Goal: Transaction & Acquisition: Purchase product/service

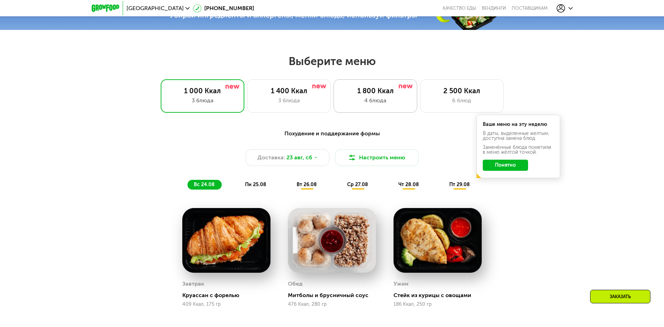
scroll to position [246, 0]
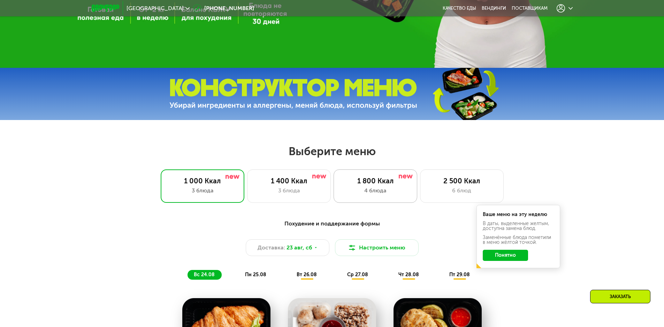
click at [420, 188] on div "1 800 Ккал 4 блюда" at bounding box center [462, 186] width 84 height 33
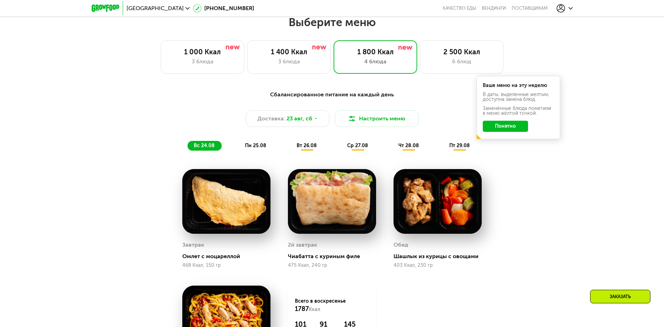
scroll to position [385, 0]
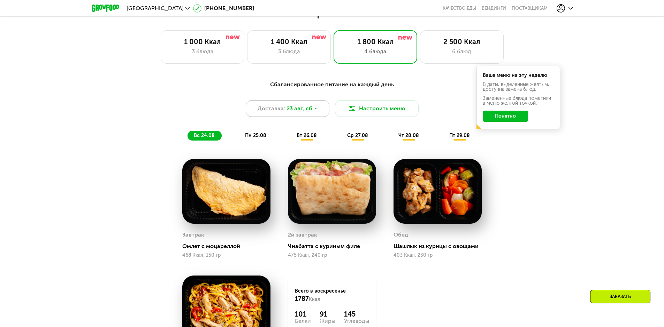
click at [309, 111] on span "23 авг, сб" at bounding box center [299, 109] width 26 height 8
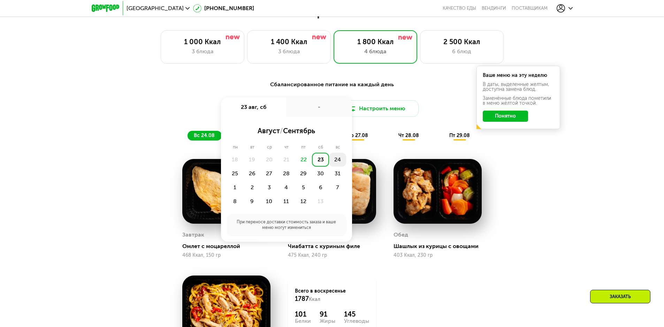
click at [243, 167] on div "24" at bounding box center [234, 174] width 17 height 14
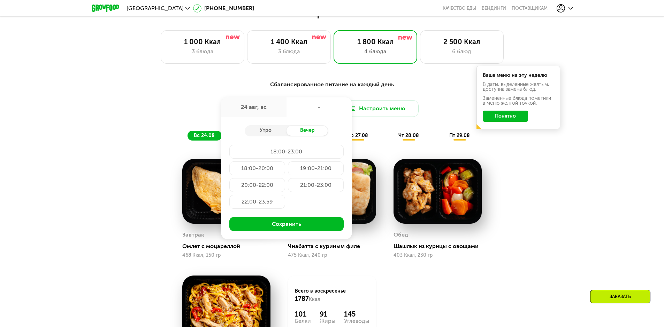
click at [307, 134] on div "Вечер" at bounding box center [307, 131] width 42 height 10
click at [285, 178] on div "19:00-21:00" at bounding box center [257, 185] width 56 height 14
click at [285, 162] on div "18:00-23:00" at bounding box center [257, 169] width 56 height 14
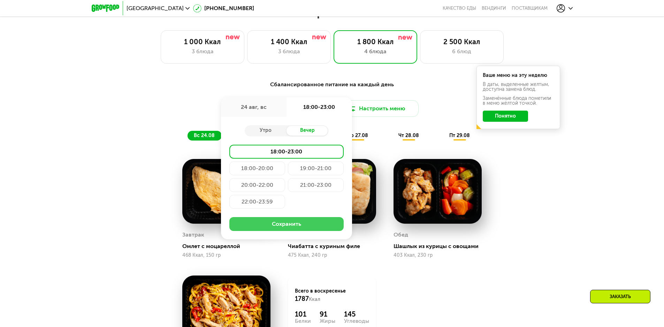
click at [309, 231] on button "Сохранить" at bounding box center [286, 224] width 114 height 14
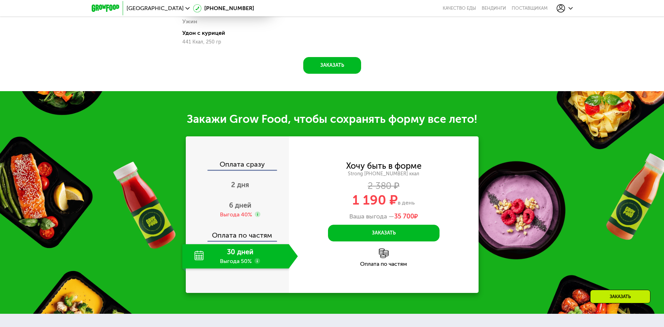
scroll to position [698, 0]
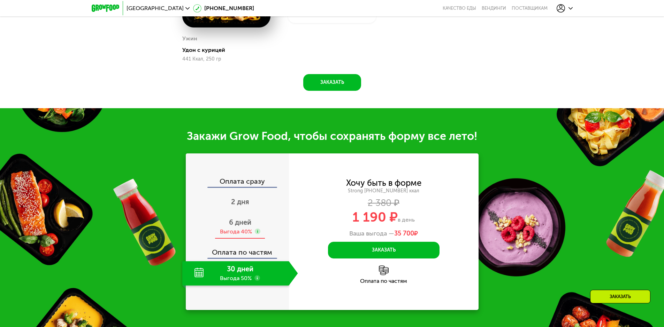
click at [241, 227] on span "6 дней" at bounding box center [240, 222] width 22 height 8
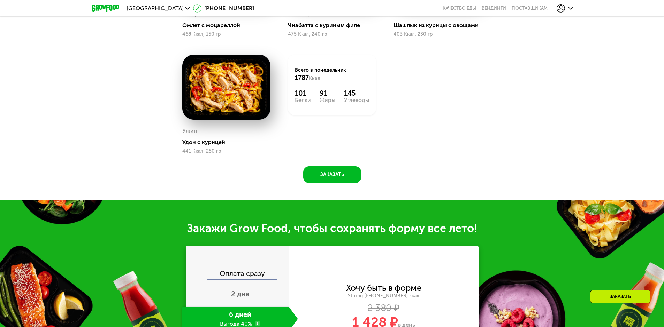
scroll to position [627, 0]
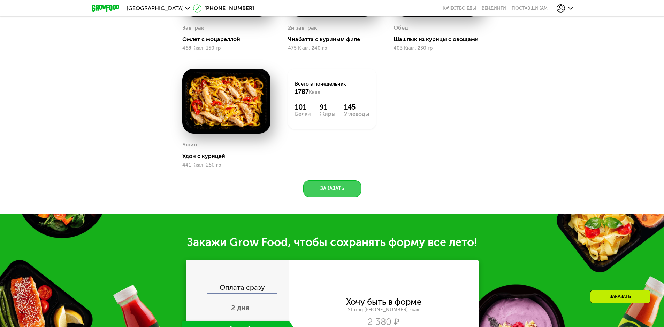
click at [348, 194] on button "Заказать" at bounding box center [332, 188] width 58 height 17
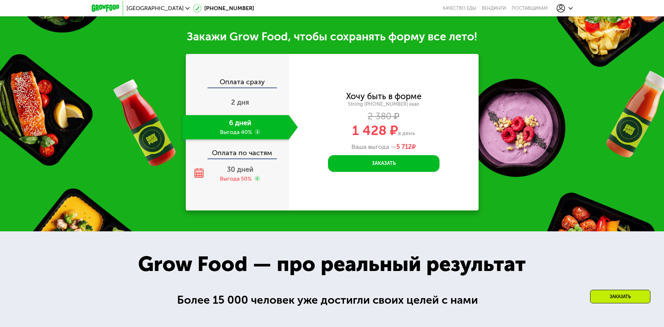
scroll to position [809, 0]
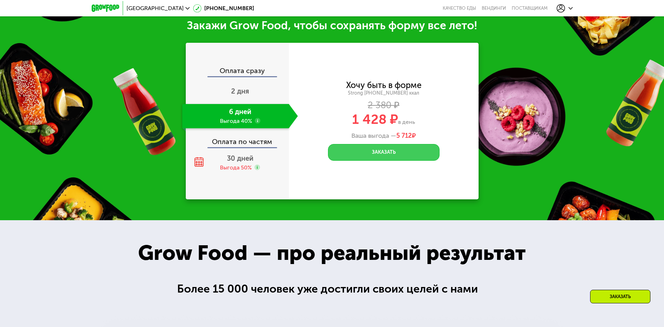
click at [411, 156] on button "Заказать" at bounding box center [383, 152] width 111 height 17
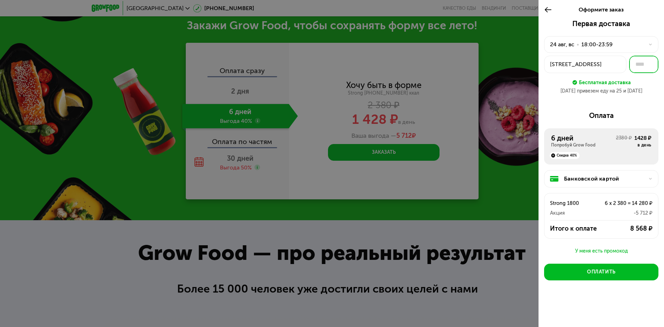
click at [643, 65] on input "text" at bounding box center [643, 64] width 29 height 17
type input "*"
click at [640, 107] on div "Первая доставка 24 авг, вс • 18:00-23:59 Зеленоград, ул Крупской, 2 * Бесплатна…" at bounding box center [600, 171] width 125 height 302
click at [660, 16] on div "Оформите заказ" at bounding box center [600, 10] width 125 height 20
click at [491, 234] on div at bounding box center [332, 163] width 664 height 327
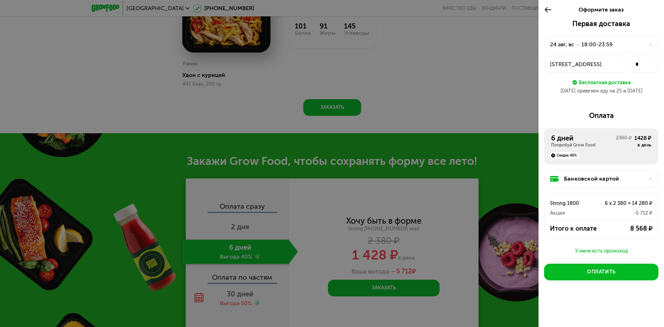
scroll to position [670, 0]
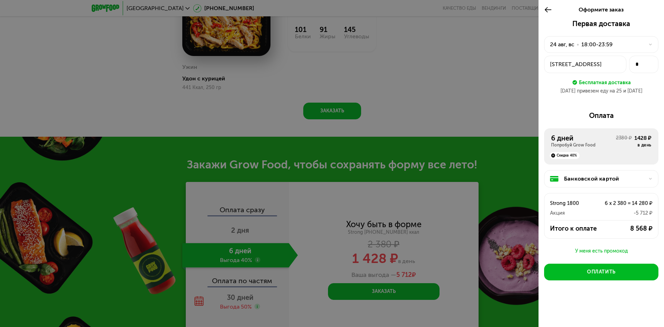
click at [651, 46] on icon at bounding box center [650, 44] width 4 height 4
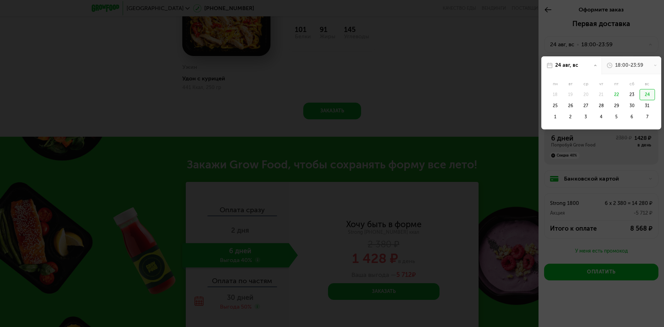
click at [632, 65] on div "18:00-23:59" at bounding box center [629, 65] width 28 height 7
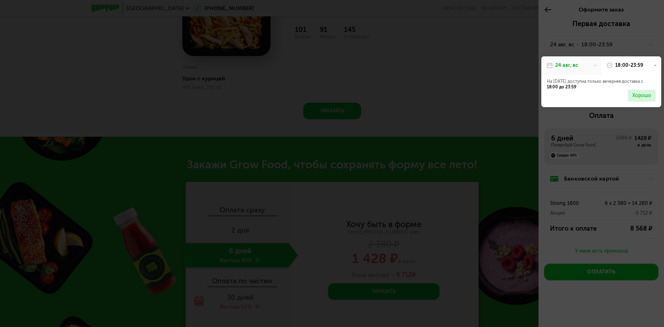
click at [654, 65] on icon at bounding box center [654, 65] width 3 height 3
click at [640, 99] on div "Хорошо" at bounding box center [641, 95] width 19 height 7
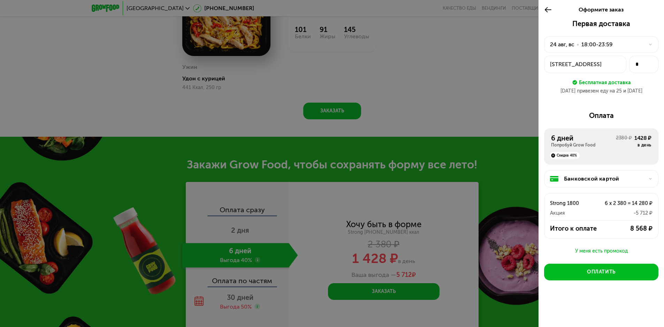
click at [616, 64] on div "Зеленоград, ул Крупской, 2" at bounding box center [585, 64] width 70 height 8
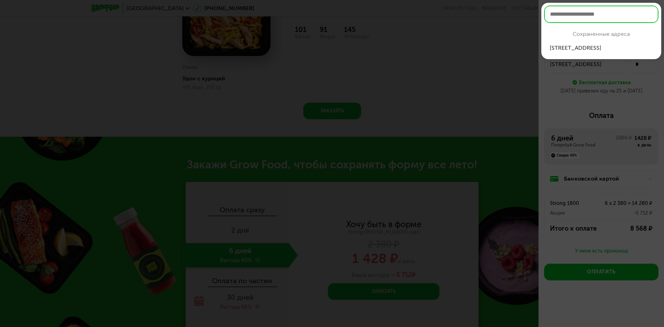
click at [612, 49] on div "Зеленоград, ул ...упской, 2, кв 2" at bounding box center [600, 48] width 103 height 8
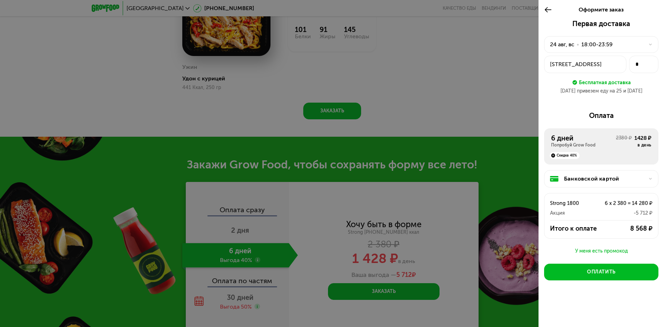
click at [592, 250] on div "У меня есть промокод" at bounding box center [601, 251] width 114 height 8
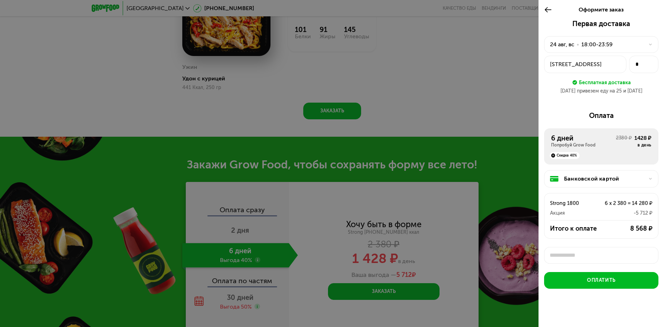
scroll to position [2, 0]
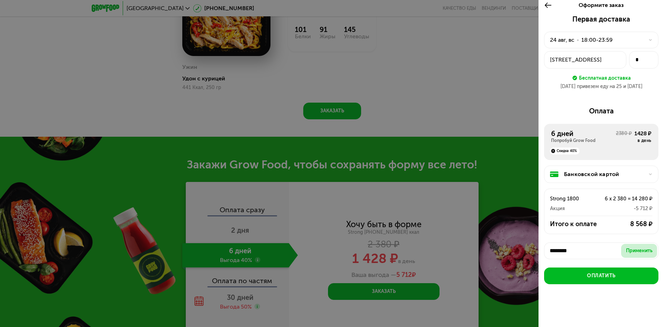
type input "********"
click at [628, 246] on button "Применить" at bounding box center [639, 251] width 36 height 14
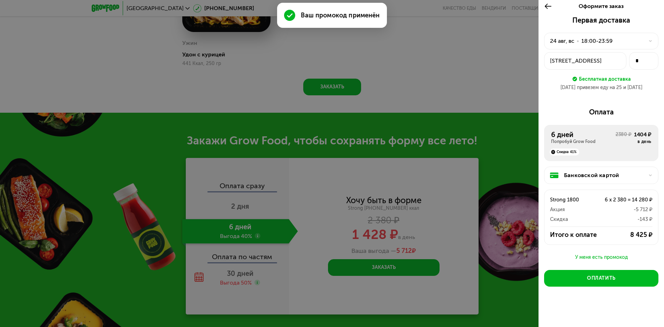
scroll to position [774, 0]
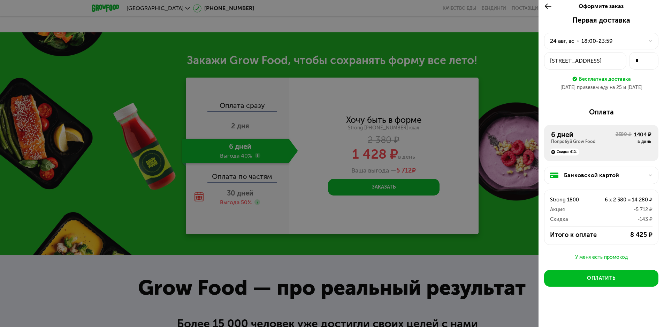
click at [618, 256] on div "У меня есть промокод" at bounding box center [601, 258] width 114 height 8
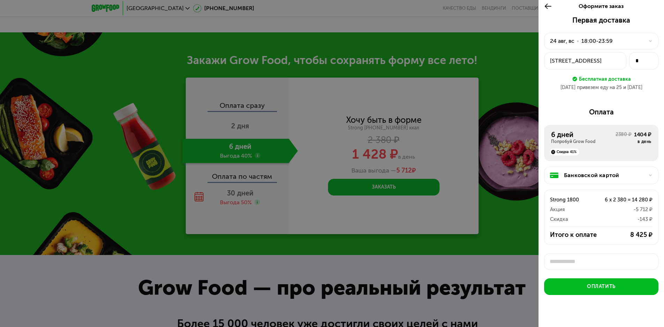
scroll to position [2, 0]
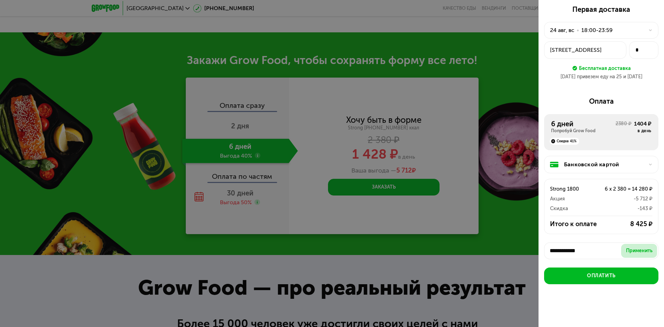
type input "**********"
click at [636, 251] on div "Применить" at bounding box center [639, 251] width 26 height 7
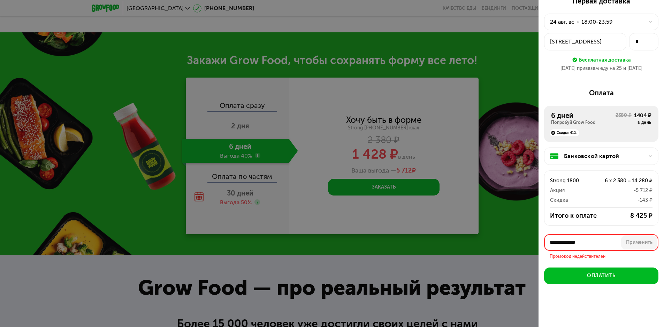
drag, startPoint x: 606, startPoint y: 252, endPoint x: 523, endPoint y: 249, distance: 83.3
click at [524, 249] on div "**********" at bounding box center [332, 163] width 664 height 327
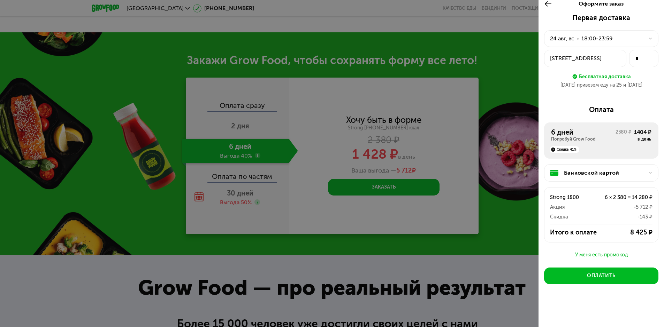
scroll to position [3, 0]
click at [603, 253] on div "У меня есть промокод" at bounding box center [601, 255] width 114 height 8
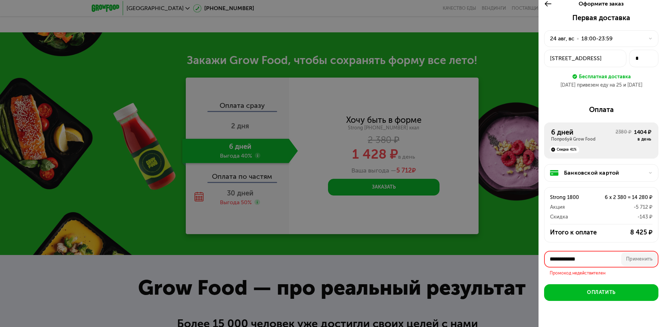
scroll to position [20, 0]
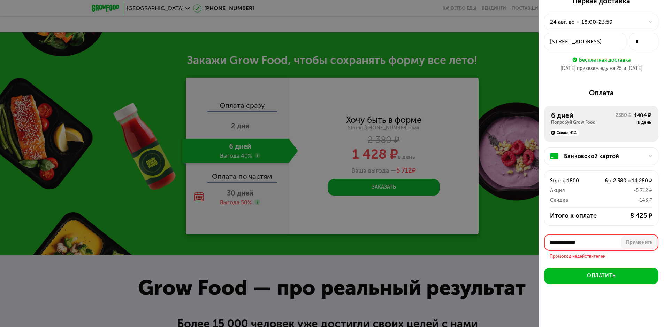
drag, startPoint x: 591, startPoint y: 243, endPoint x: 540, endPoint y: 243, distance: 51.2
click at [541, 243] on div "**********" at bounding box center [600, 161] width 125 height 328
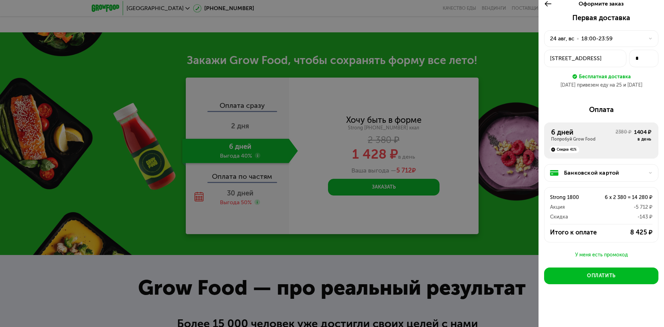
scroll to position [3, 0]
click at [618, 256] on div "У меня есть промокод" at bounding box center [601, 255] width 114 height 8
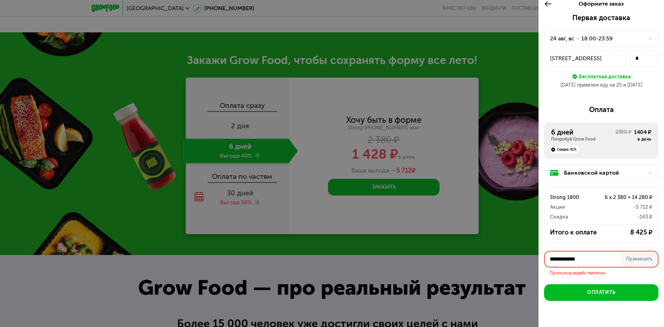
scroll to position [20, 0]
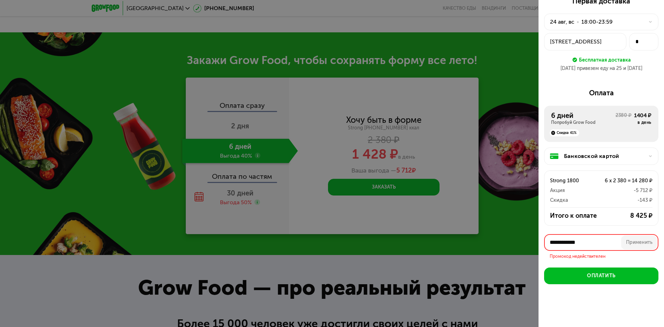
type input "**********"
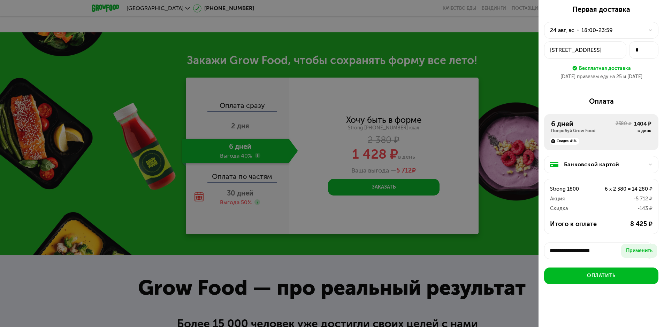
scroll to position [0, 0]
drag, startPoint x: 610, startPoint y: 252, endPoint x: 540, endPoint y: 251, distance: 70.0
click at [540, 251] on div "**********" at bounding box center [600, 165] width 125 height 320
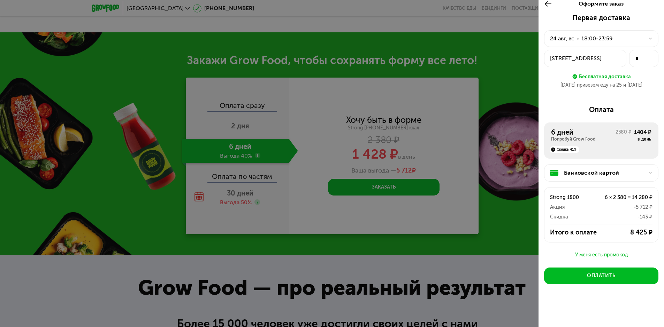
scroll to position [3, 0]
click at [588, 255] on div "У меня есть промокод" at bounding box center [601, 255] width 114 height 8
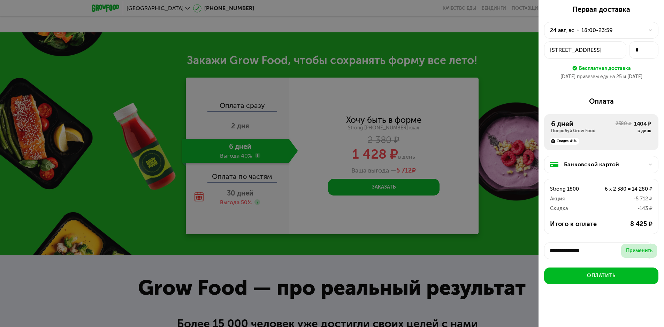
scroll to position [0, 0]
type input "*"
click at [638, 252] on div "Применить" at bounding box center [639, 251] width 26 height 7
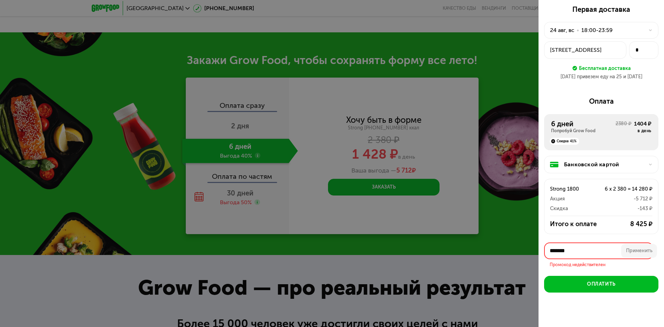
click at [586, 254] on input "*******" at bounding box center [598, 251] width 109 height 17
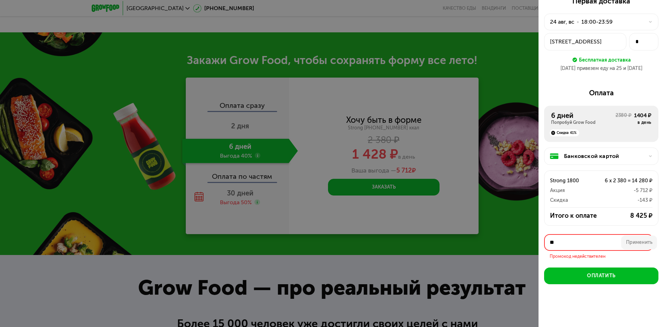
type input "*"
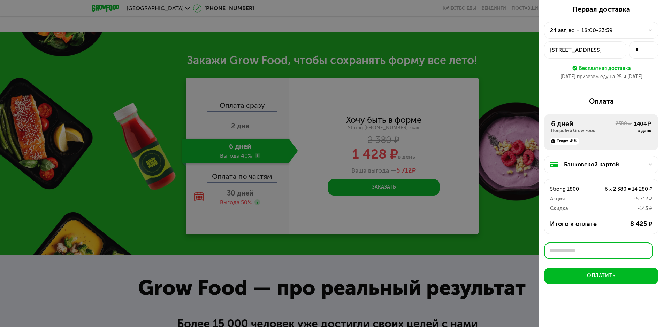
scroll to position [12, 0]
paste input "********"
click at [633, 253] on div "Применить" at bounding box center [639, 251] width 26 height 7
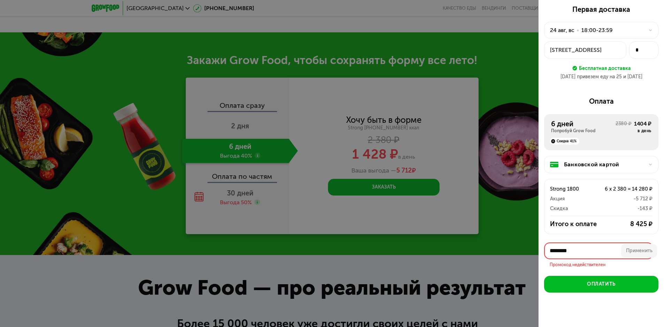
click at [609, 250] on input "********" at bounding box center [598, 251] width 109 height 17
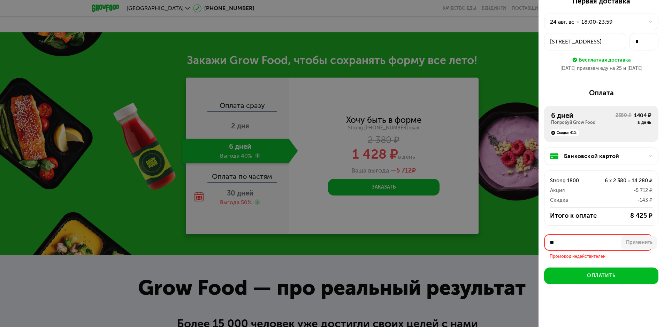
type input "*"
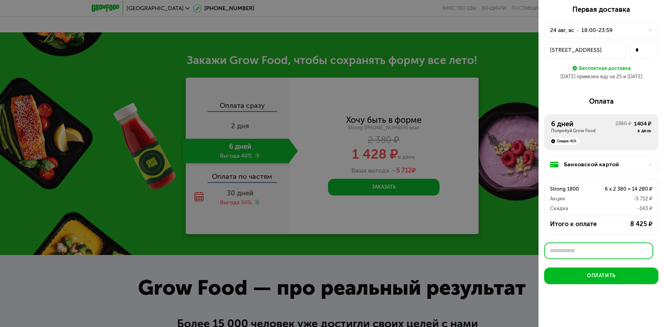
scroll to position [12, 0]
paste input "*********"
type input "*********"
click at [635, 246] on button "Применить" at bounding box center [639, 251] width 36 height 14
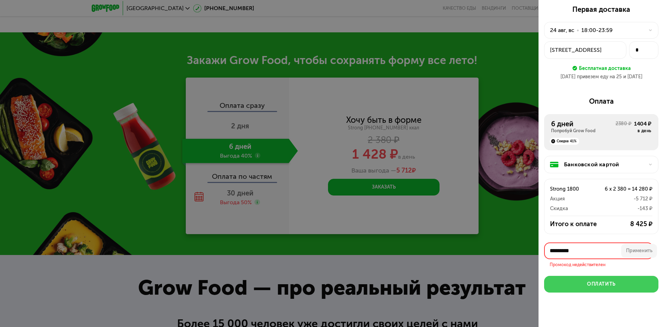
click at [605, 285] on div "Оплатить" at bounding box center [601, 284] width 29 height 7
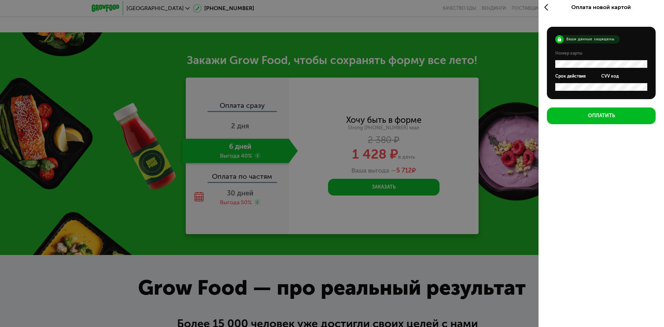
scroll to position [2, 0]
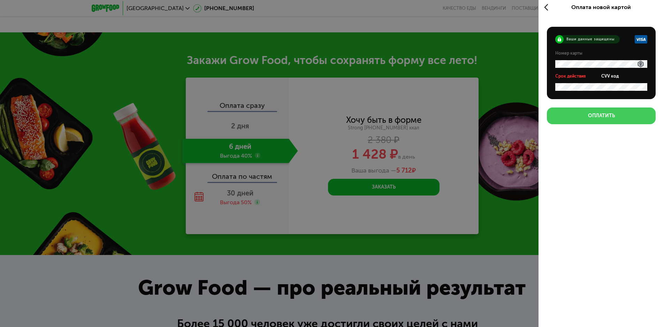
click at [591, 115] on div "Оплатить" at bounding box center [601, 116] width 27 height 7
click at [609, 166] on div "Оплата новой картой Ваши данные защищены Номер карты Срок действия CVV код Опла…" at bounding box center [600, 161] width 125 height 327
click at [545, 6] on icon at bounding box center [548, 7] width 8 height 8
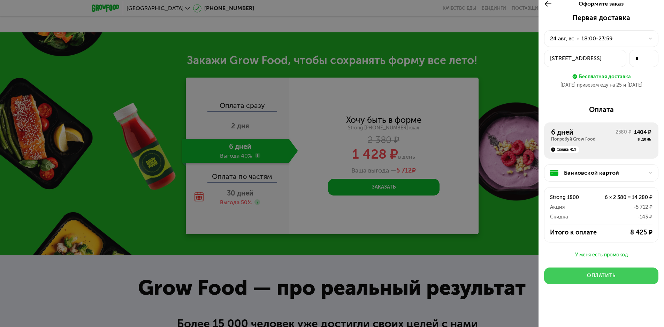
click at [609, 280] on button "Оплатить" at bounding box center [601, 276] width 114 height 17
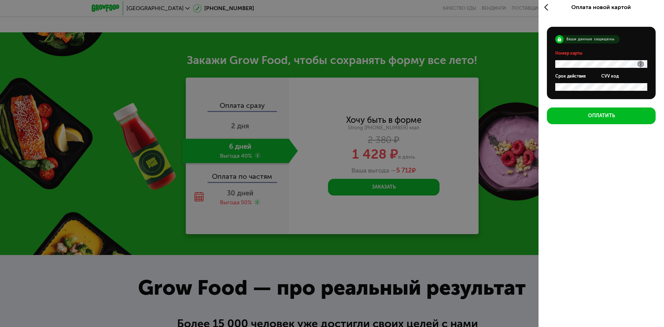
click at [612, 174] on div "Оплата новой картой Ваши данные защищены Номер карты Срок действия CVV код Опла…" at bounding box center [600, 161] width 125 height 327
click at [546, 9] on icon at bounding box center [548, 7] width 8 height 8
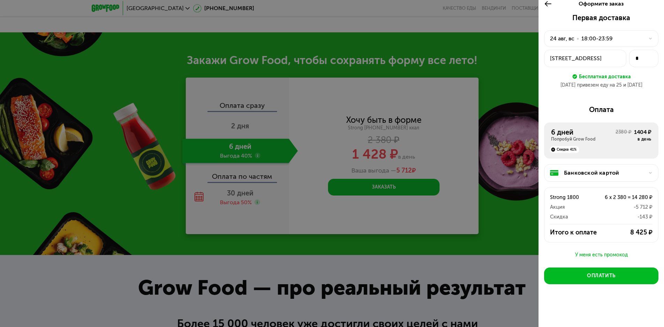
click at [648, 173] on icon at bounding box center [650, 173] width 4 height 4
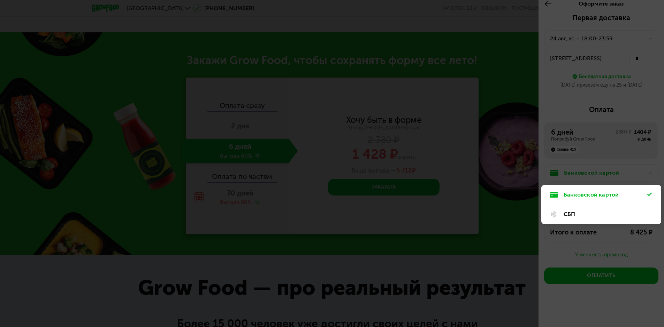
click at [597, 216] on div "СБП" at bounding box center [605, 214] width 84 height 8
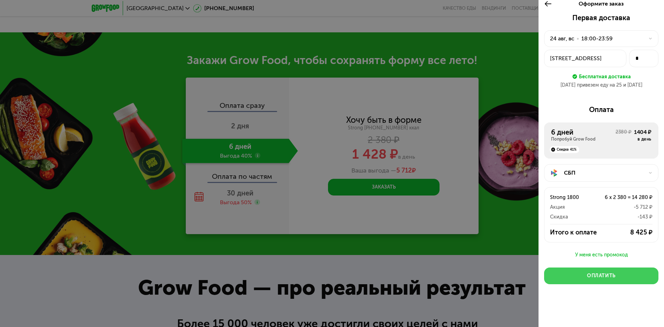
click at [624, 273] on button "Оплатить" at bounding box center [601, 276] width 114 height 17
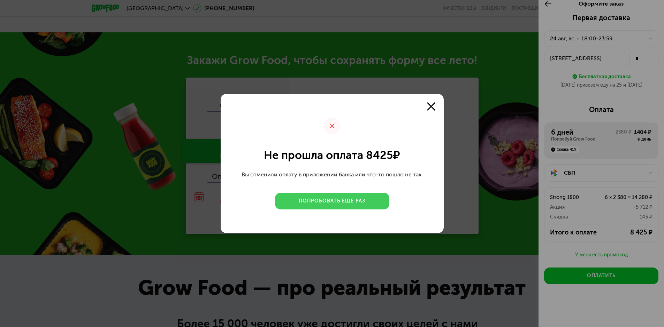
click at [357, 201] on div "Попробовать еще раз" at bounding box center [332, 201] width 67 height 7
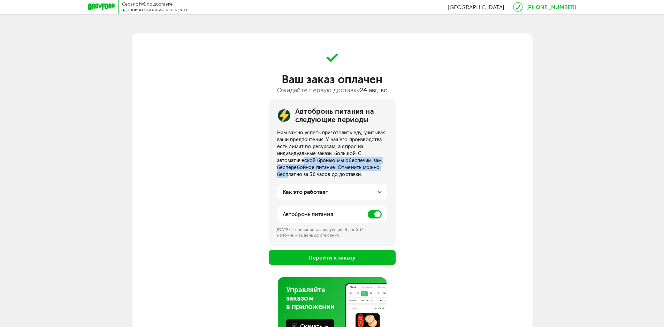
drag, startPoint x: 291, startPoint y: 164, endPoint x: 382, endPoint y: 169, distance: 91.7
click at [382, 169] on div "Нам важно успеть приготовить еду, учитывая ваши предпочтения. У нашего производ…" at bounding box center [332, 154] width 110 height 49
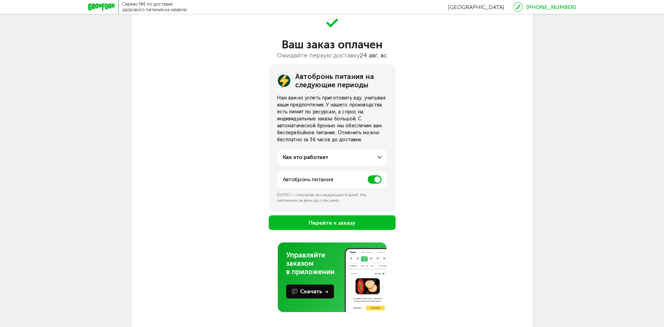
click at [381, 155] on div "Как это работает" at bounding box center [332, 157] width 99 height 8
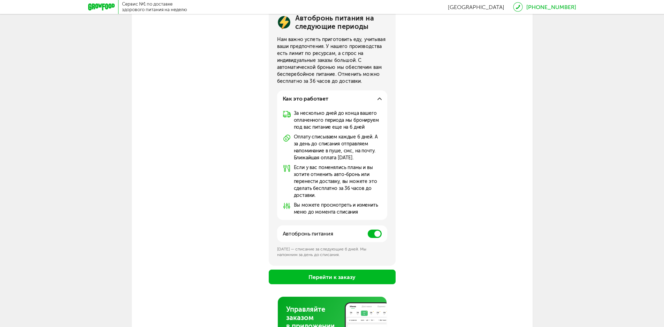
scroll to position [81, 0]
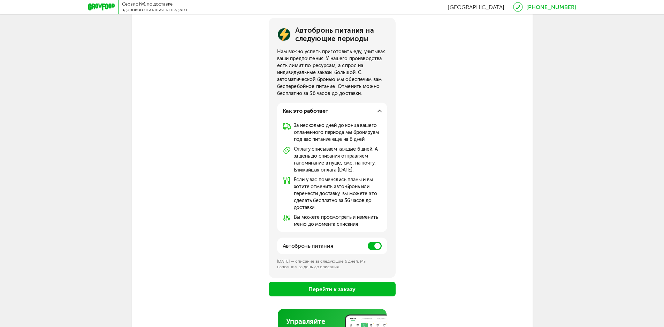
click at [366, 288] on button "Перейти к заказу" at bounding box center [332, 289] width 127 height 15
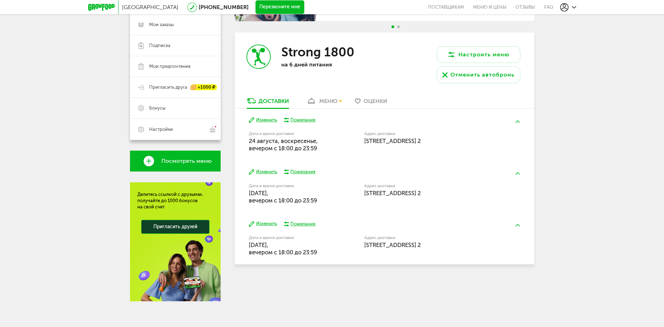
scroll to position [105, 0]
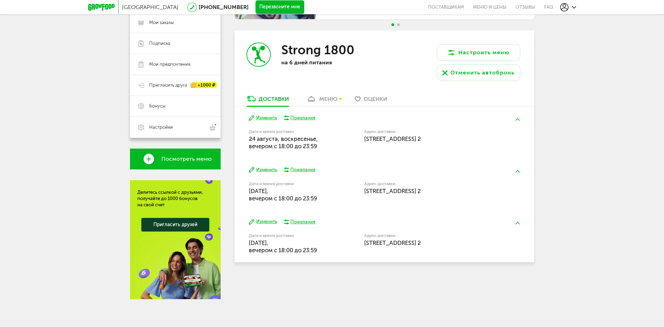
click at [504, 288] on div "Питайтесь вместе с близкими со скидкой 10% Доступно только в мобильном приложен…" at bounding box center [384, 138] width 300 height 322
click at [596, 172] on div "Москва 8 (800) 555-21-78 Перезвоните мне поставщикам Меню и цены Отзывы FAQ 8 (…" at bounding box center [332, 111] width 664 height 432
click at [325, 100] on div "меню" at bounding box center [328, 99] width 18 height 7
